Goal: Task Accomplishment & Management: Complete application form

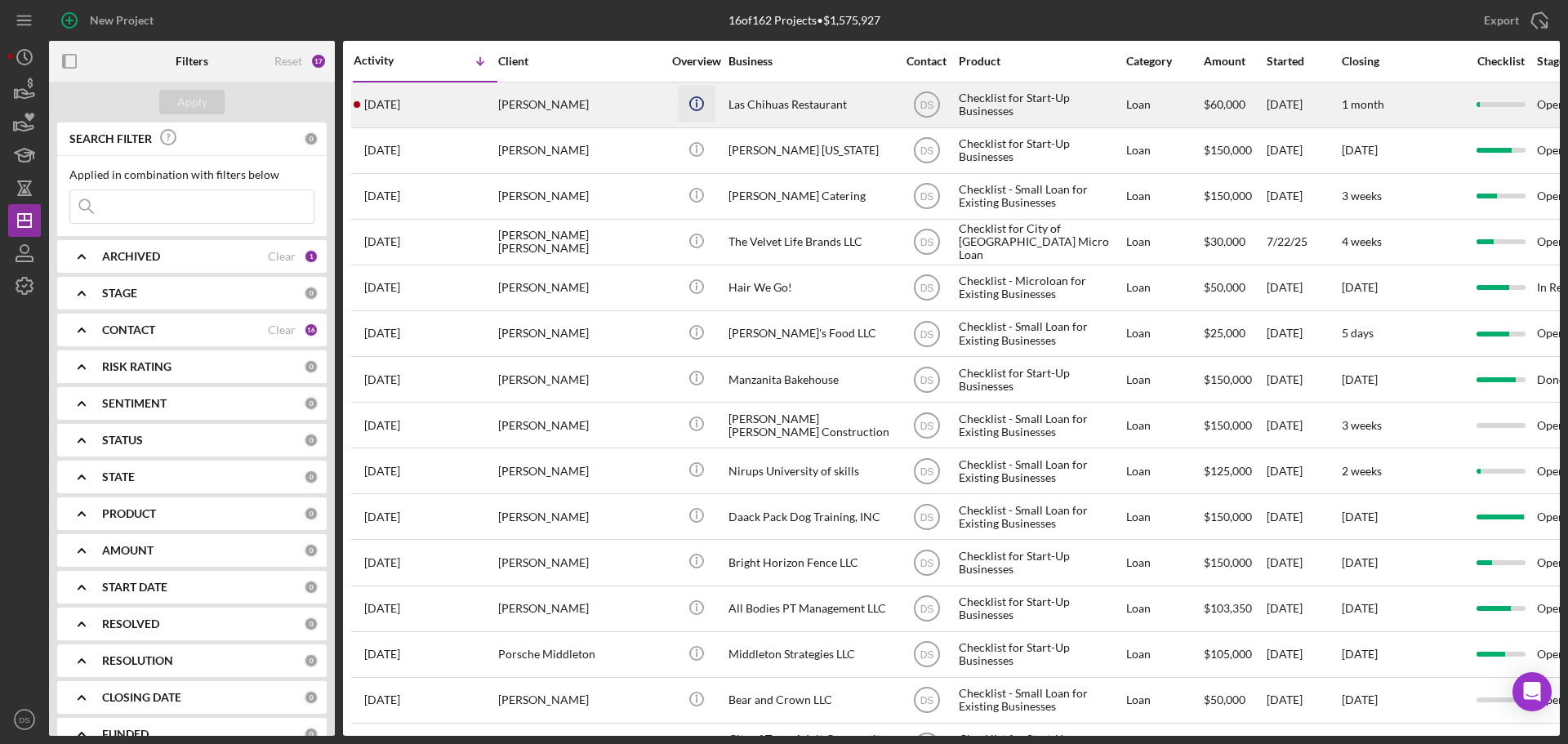
click at [679, 105] on icon "Icon/Info" at bounding box center [696, 102] width 36 height 36
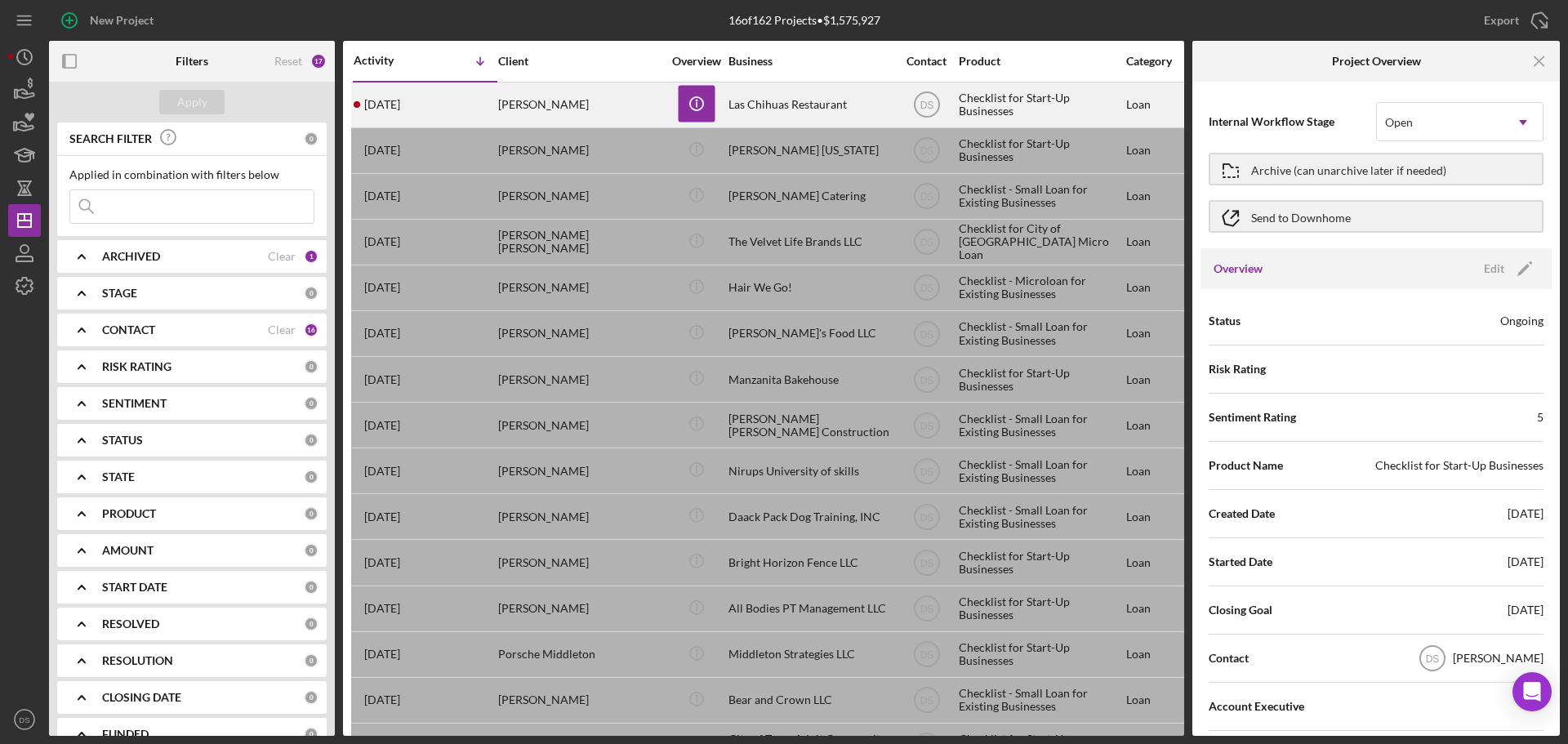
click at [860, 90] on div "Las Chihuas Restaurant" at bounding box center [810, 104] width 163 height 43
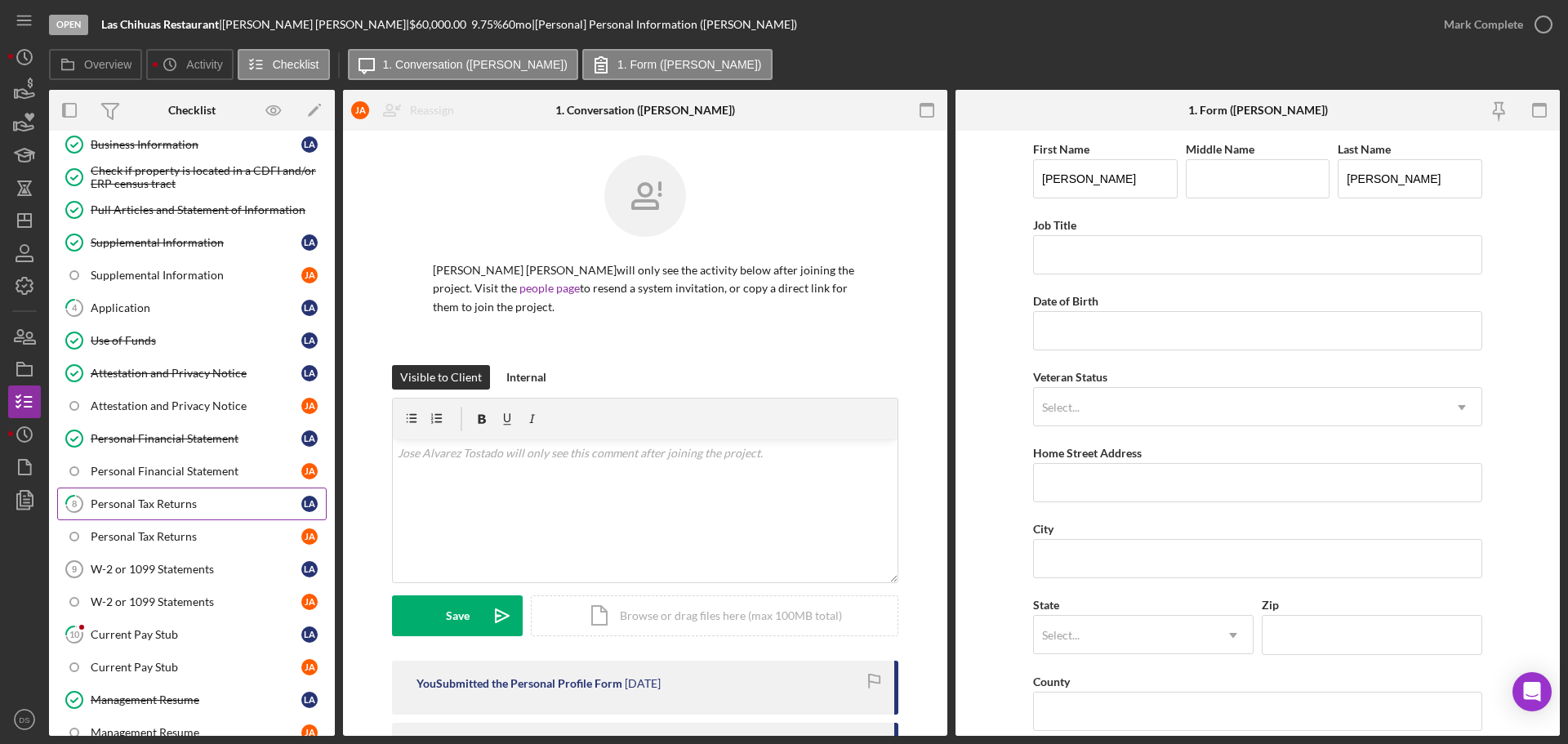
scroll to position [327, 0]
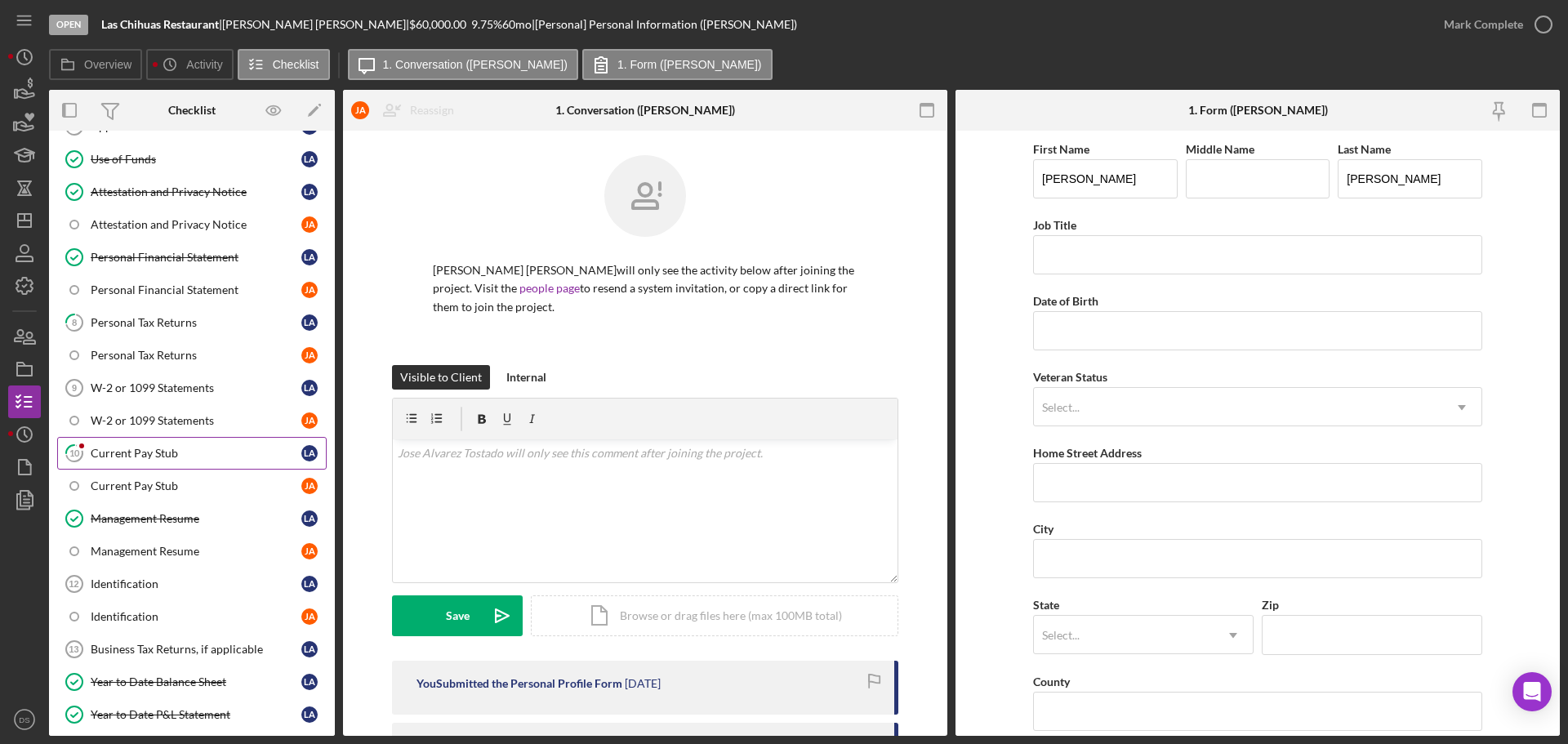
click at [162, 458] on div "Current Pay Stub" at bounding box center [196, 453] width 210 height 13
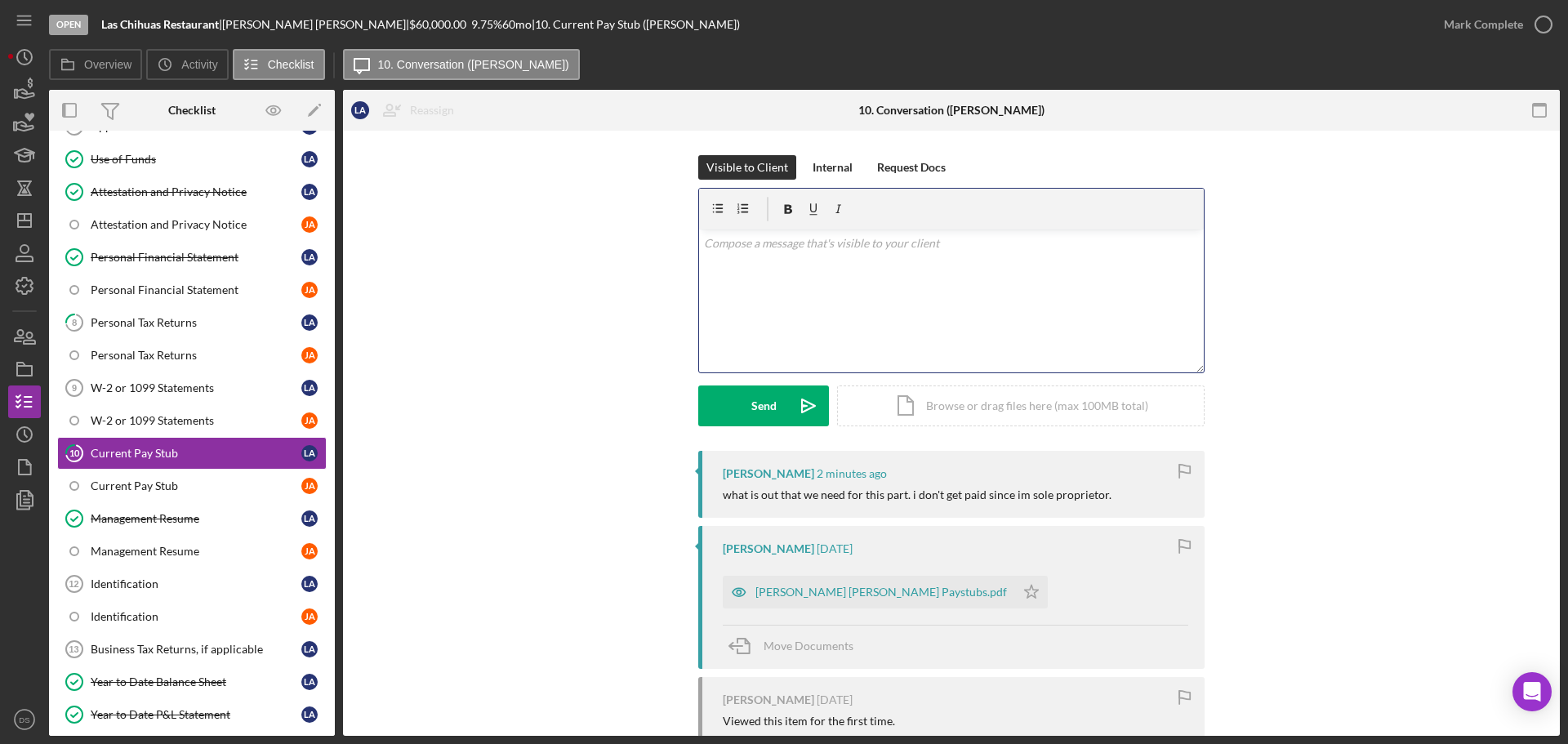
click at [950, 290] on div "v Color teal Color pink Remove color Add row above Add row below Add column bef…" at bounding box center [952, 302] width 505 height 143
drag, startPoint x: 770, startPoint y: 270, endPoint x: 702, endPoint y: 237, distance: 75.6
click at [682, 226] on div "Visible to Client Internal Request Docs v Color teal Color pink Remove color Ad…" at bounding box center [952, 304] width 1169 height 296
copy p "Just complete the sections that pertain to you. once you are done I will go thr…"
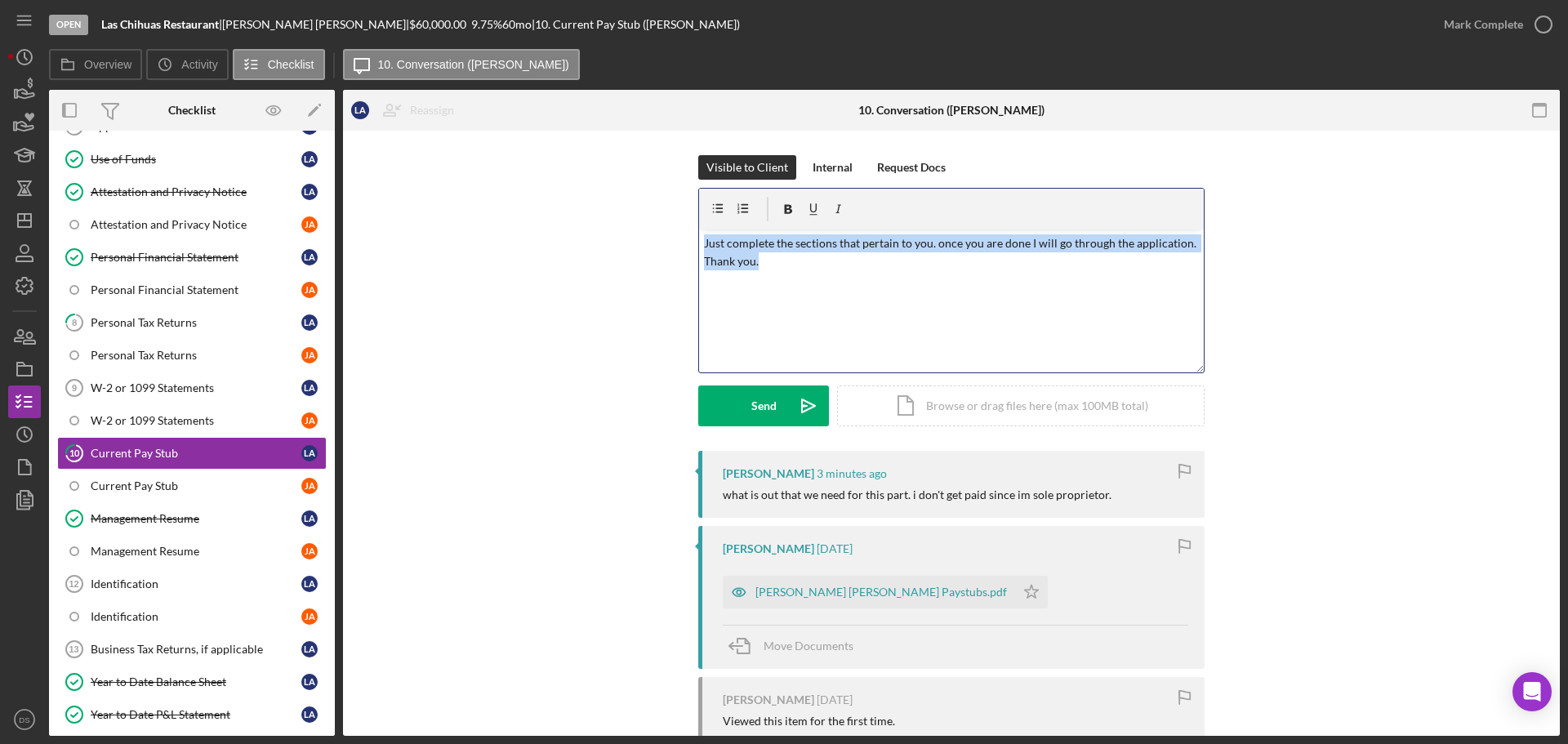
click at [802, 277] on div "v Color teal Color pink Remove color Add row above Add row below Add column bef…" at bounding box center [952, 302] width 505 height 143
drag, startPoint x: 766, startPoint y: 266, endPoint x: 662, endPoint y: 228, distance: 110.7
click at [662, 228] on div "Visible to Client Internal Request Docs v Color teal Color pink Remove color Ad…" at bounding box center [952, 304] width 1169 height 296
click at [765, 270] on div "v Color teal Color pink Remove color Add row above Add row below Add column bef…" at bounding box center [952, 302] width 505 height 143
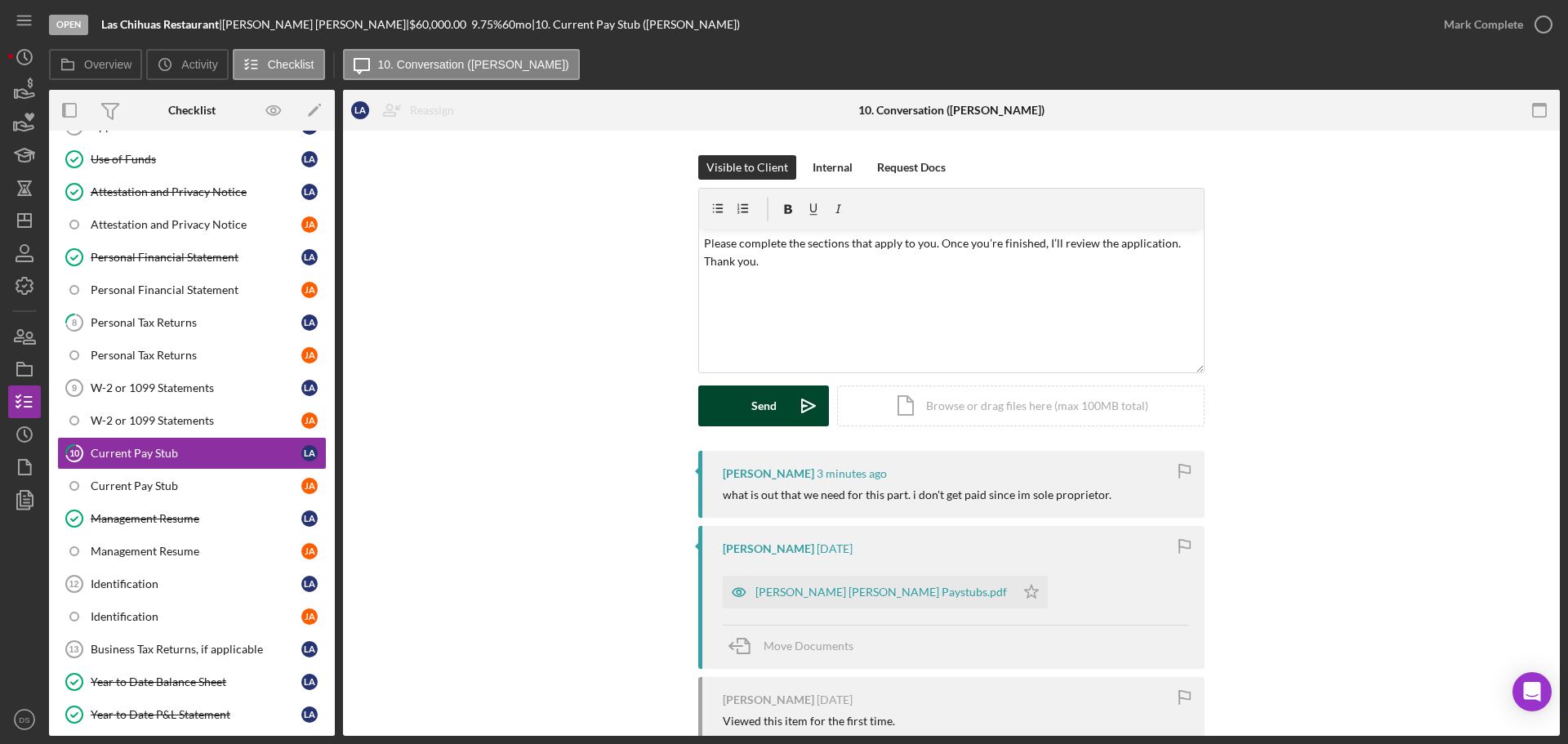
click at [765, 416] on div "Send" at bounding box center [764, 406] width 25 height 41
